Goal: Task Accomplishment & Management: Manage account settings

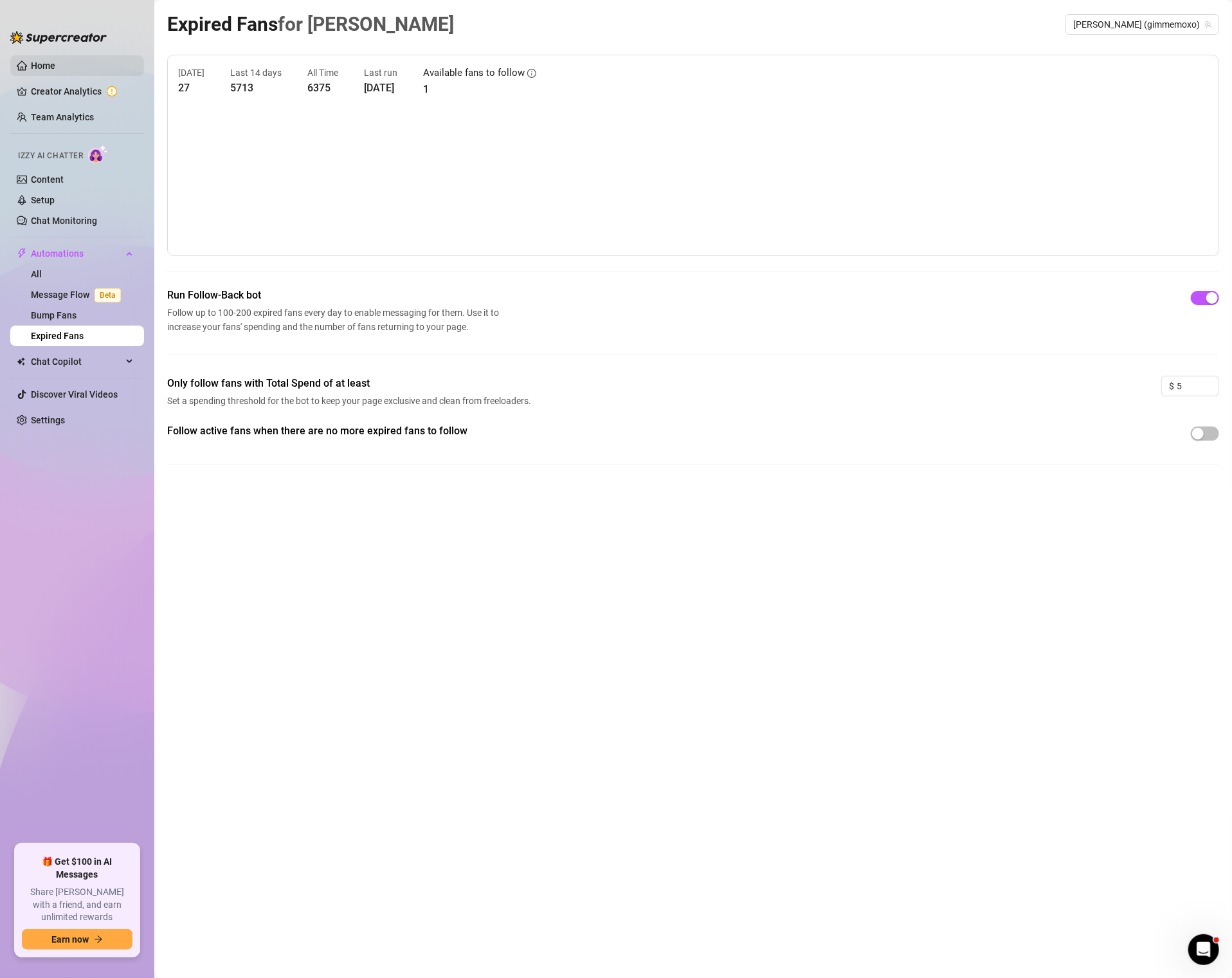
click at [56, 61] on link "Home" at bounding box center [43, 65] width 25 height 10
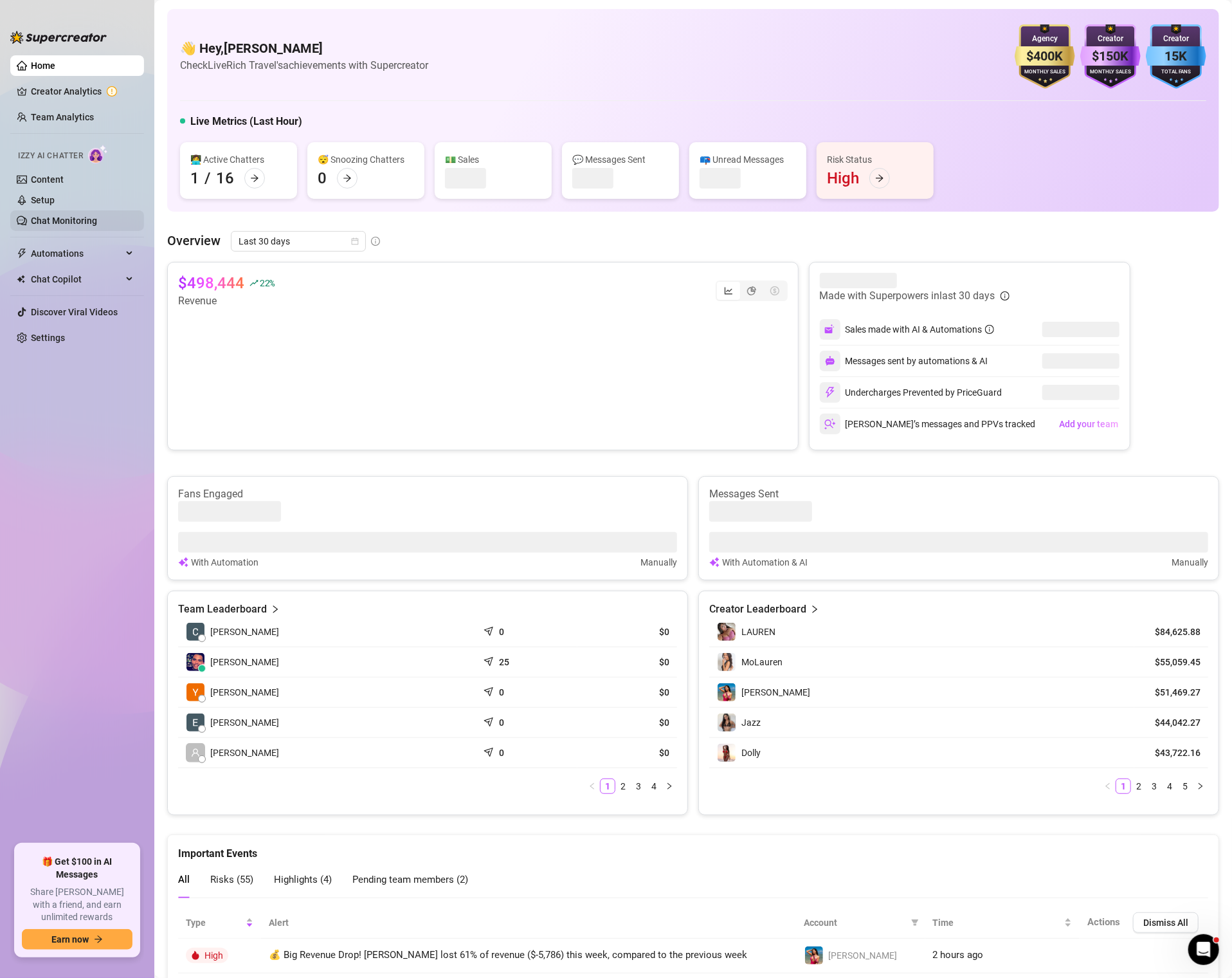
click at [58, 216] on link "Chat Monitoring" at bounding box center [63, 220] width 66 height 10
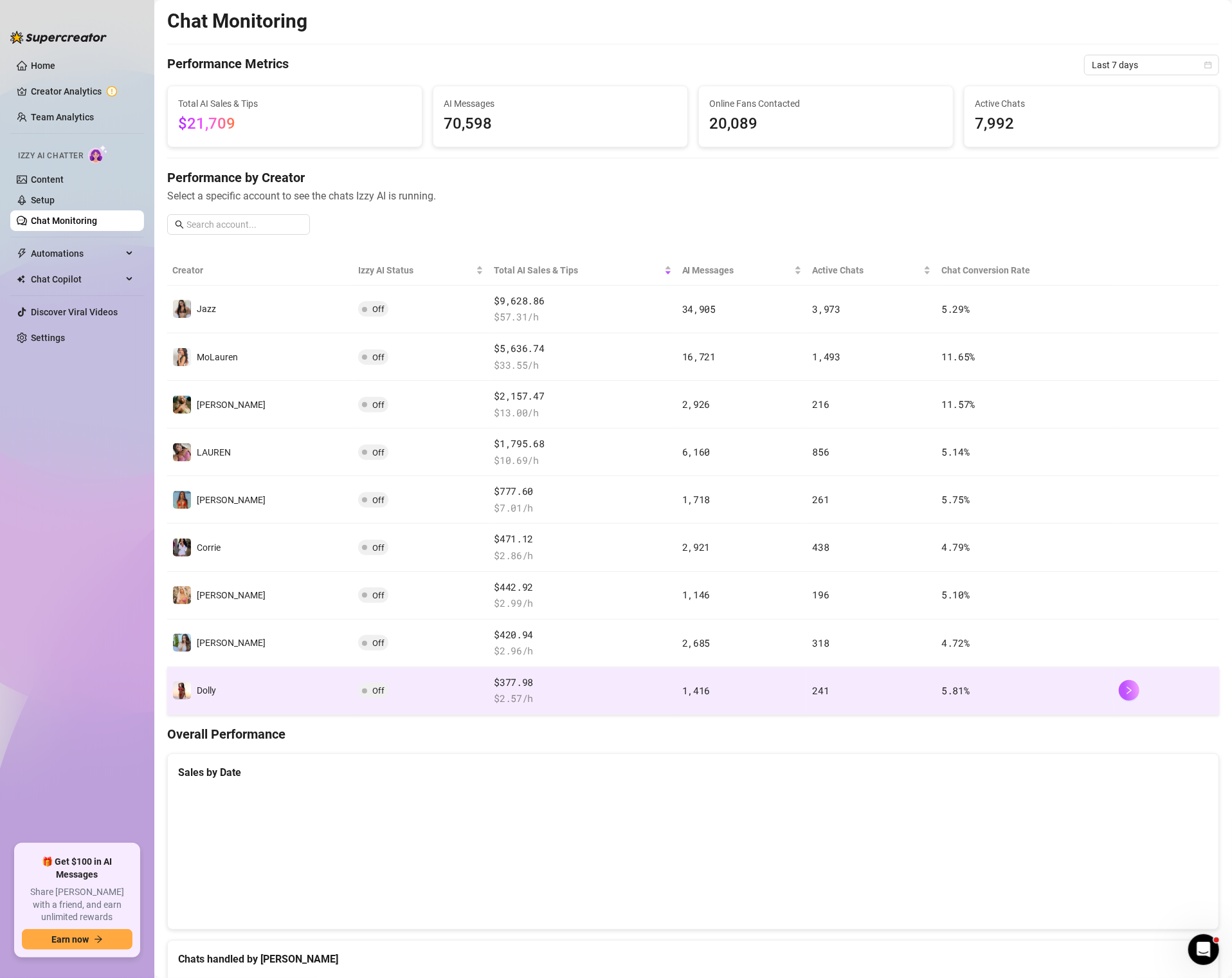
click at [789, 696] on td "1,416" at bounding box center [743, 690] width 131 height 48
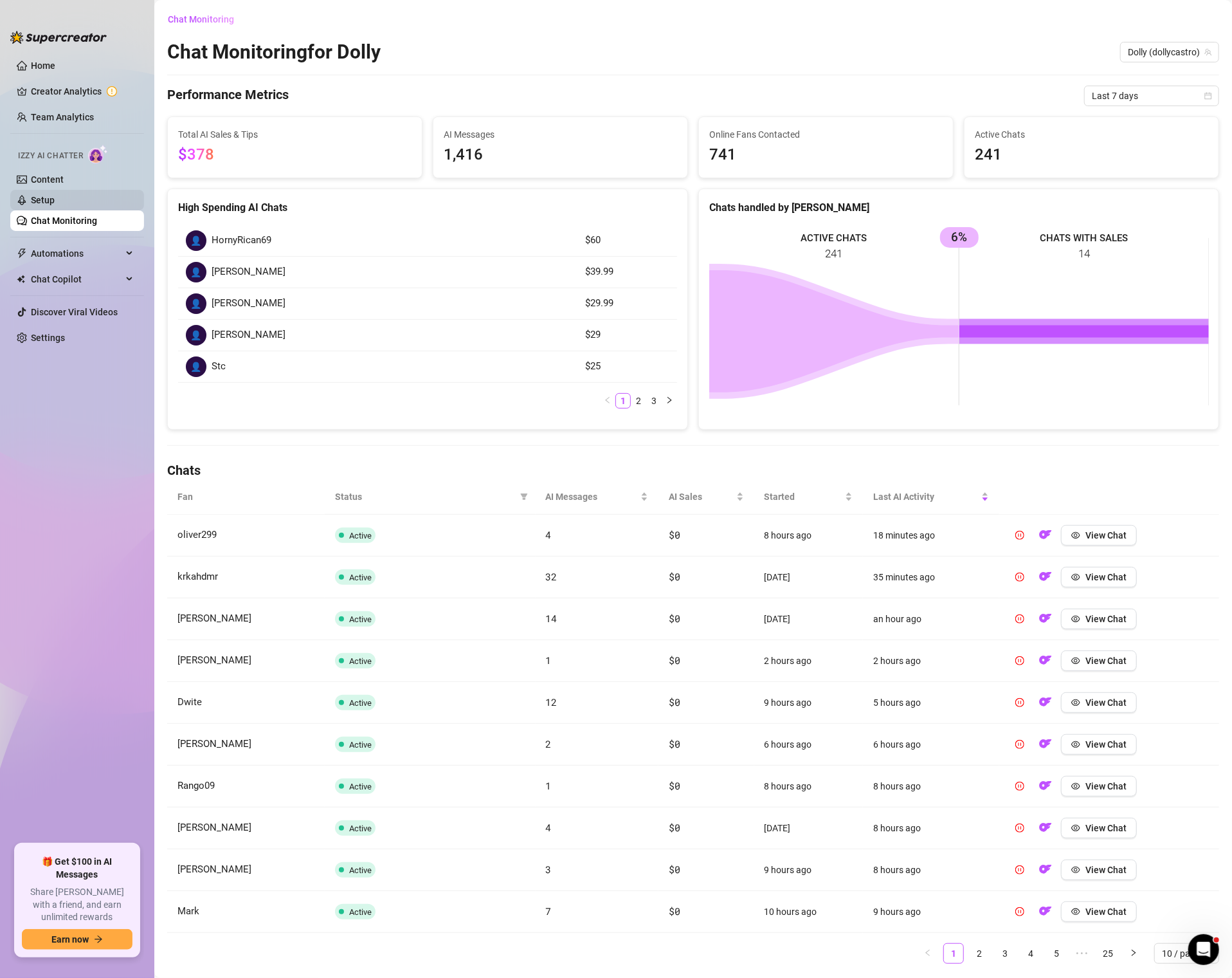
click at [55, 200] on link "Setup" at bounding box center [43, 199] width 24 height 10
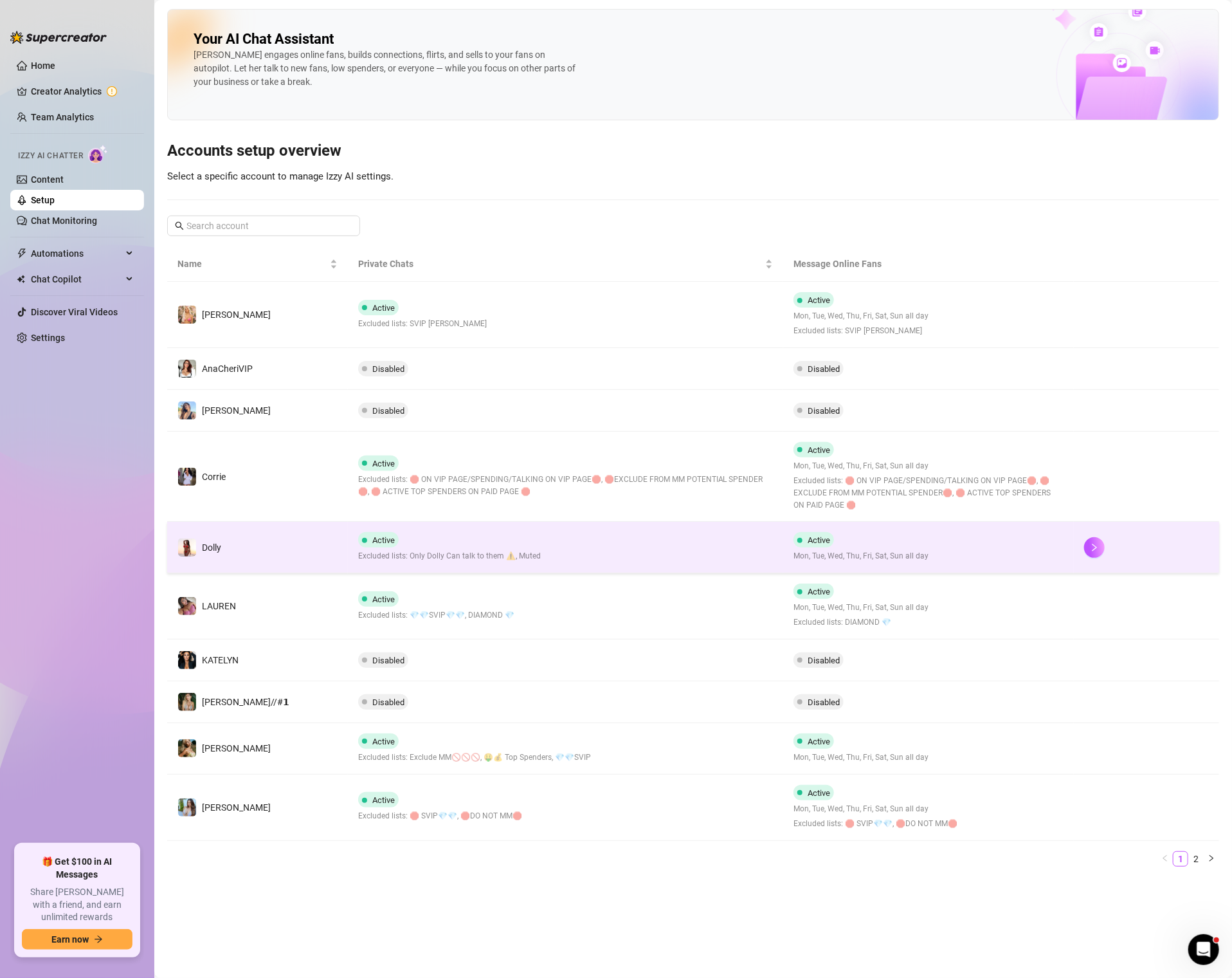
click at [545, 530] on td "Active Excluded lists: Only Dolly Can talk to them ⚠️, Muted" at bounding box center [566, 548] width 436 height 52
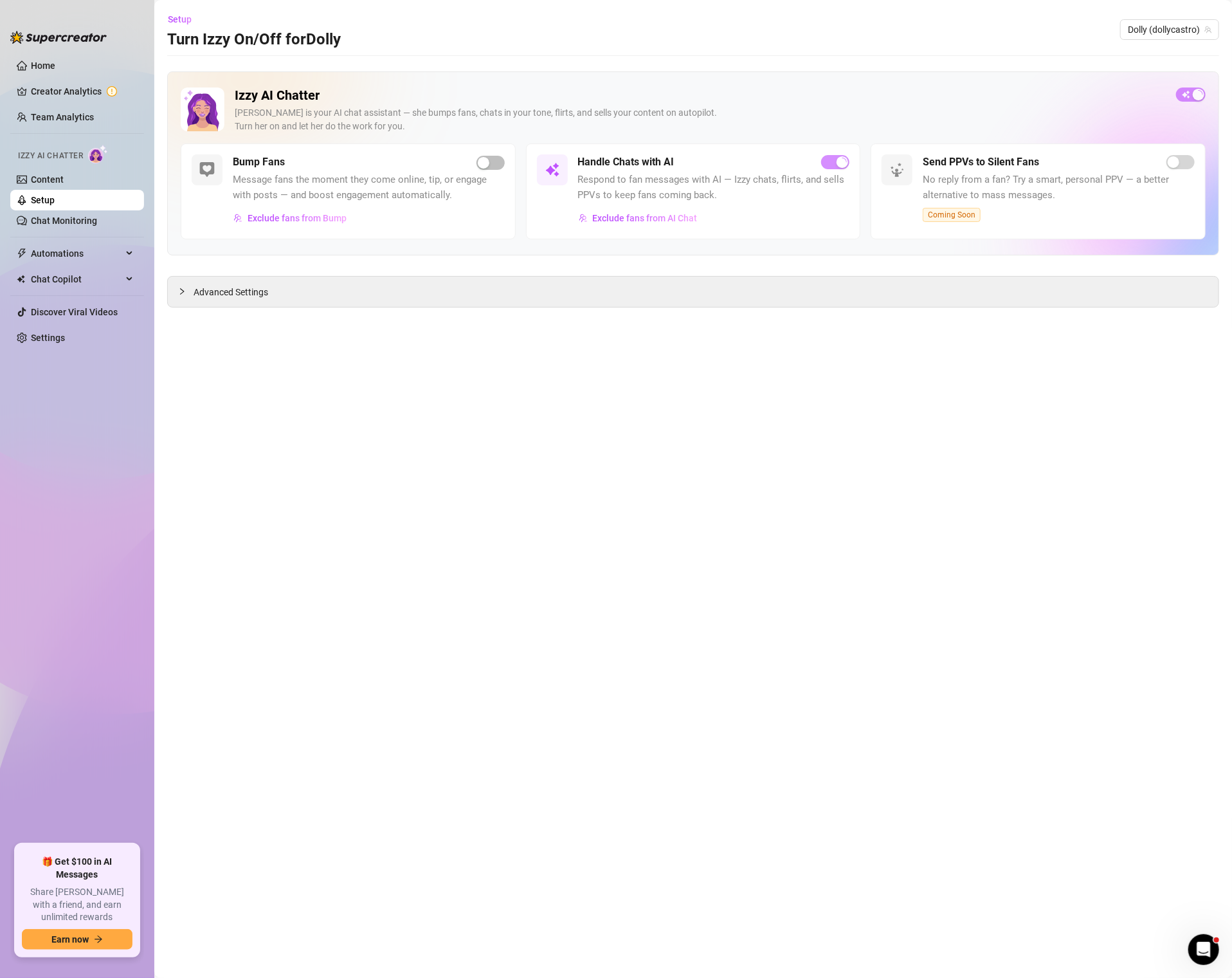
click at [841, 161] on div "button" at bounding box center [843, 163] width 12 height 12
click at [73, 226] on link "Chat Monitoring" at bounding box center [63, 220] width 66 height 10
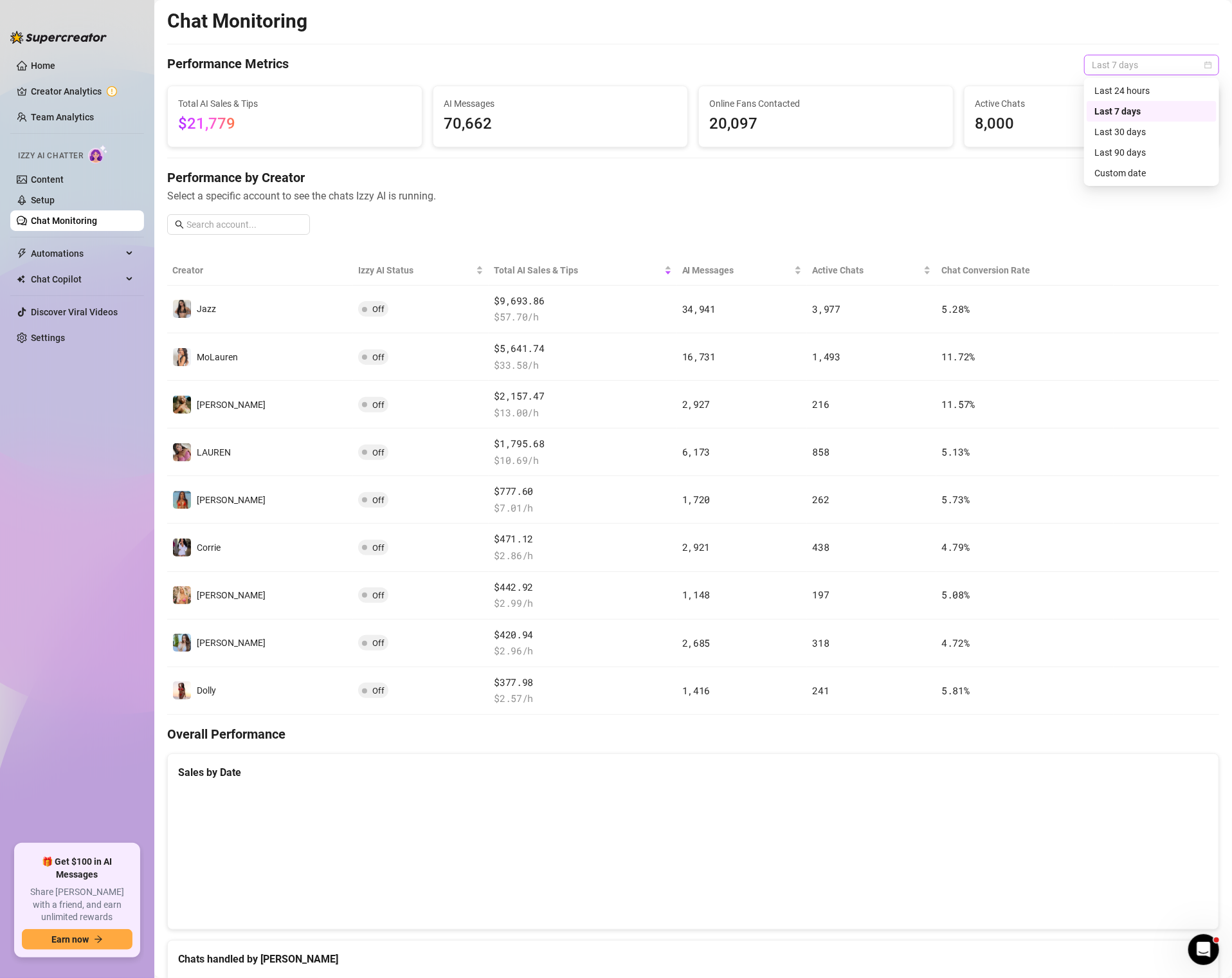
click at [1112, 68] on span "Last 7 days" at bounding box center [1152, 64] width 120 height 19
click at [1122, 124] on div "Last 30 days" at bounding box center [1152, 132] width 130 height 21
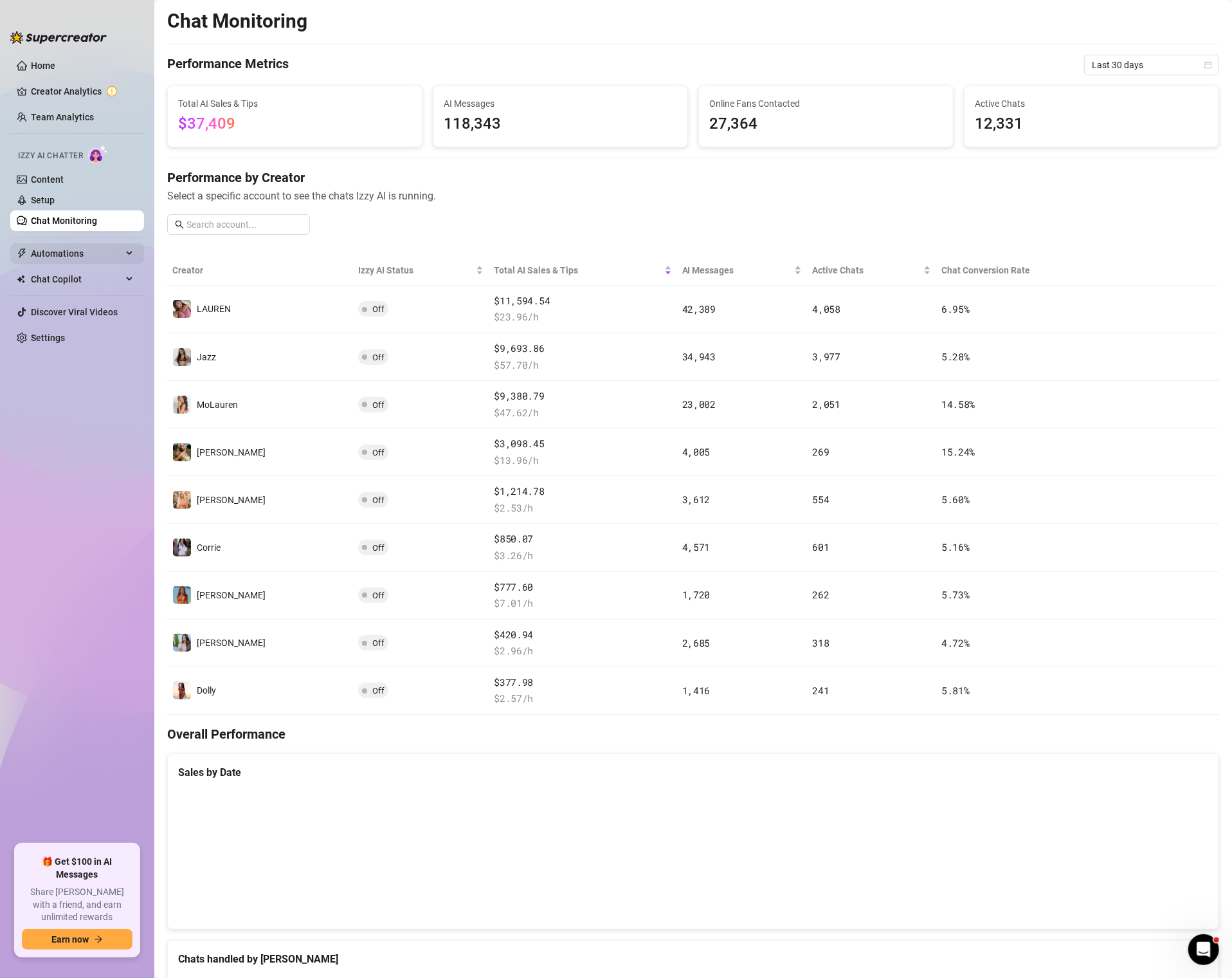
click at [33, 246] on span "Automations" at bounding box center [76, 253] width 91 height 21
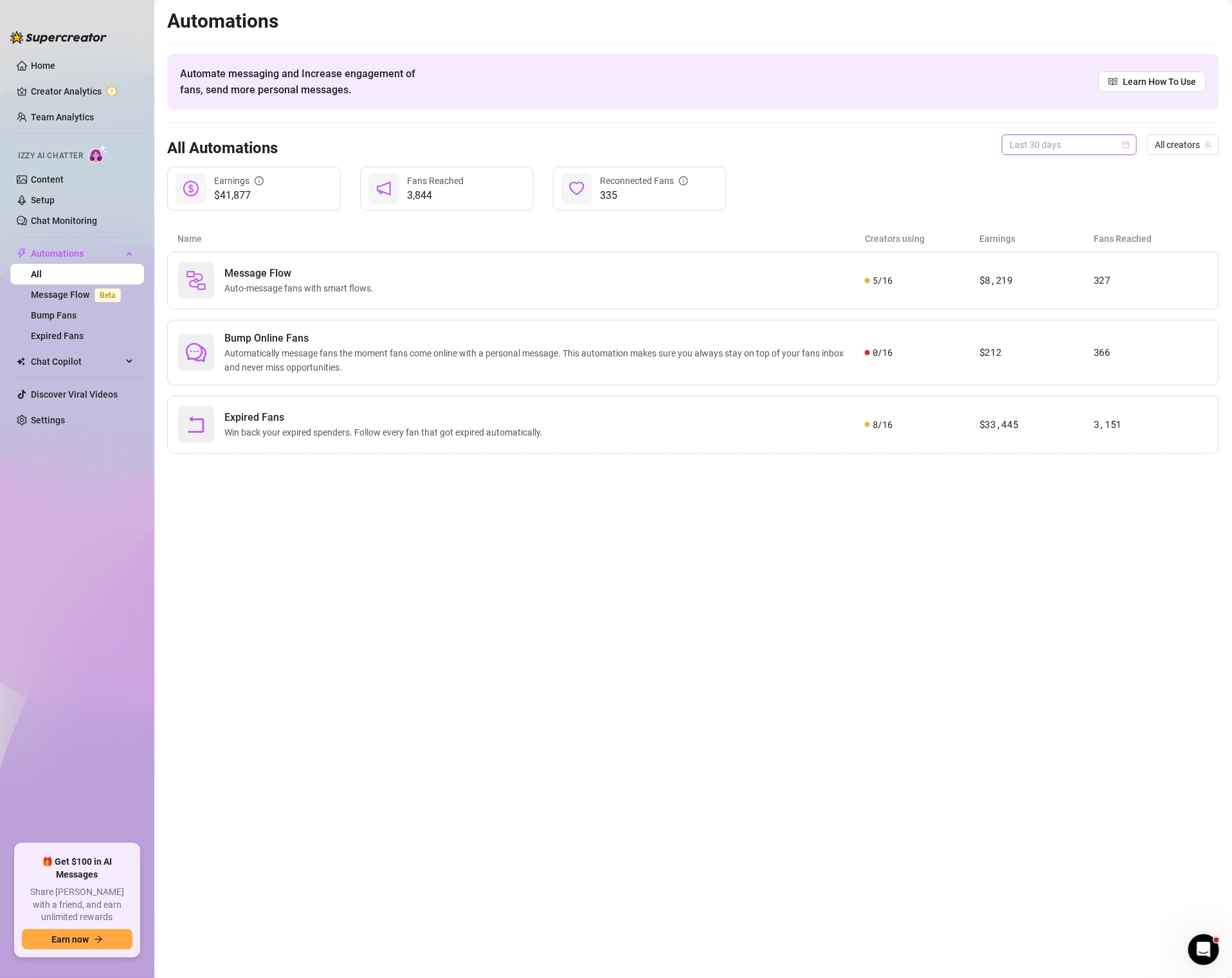
click at [1046, 140] on span "Last 30 days" at bounding box center [1069, 144] width 120 height 19
click at [1043, 189] on div "Last 7 days" at bounding box center [1069, 190] width 114 height 14
click at [969, 599] on main "Automations Automate messaging and Increase engagement of fans, send more perso…" at bounding box center [693, 489] width 1078 height 978
click at [72, 217] on link "Chat Monitoring" at bounding box center [63, 220] width 66 height 10
